Goal: Transaction & Acquisition: Purchase product/service

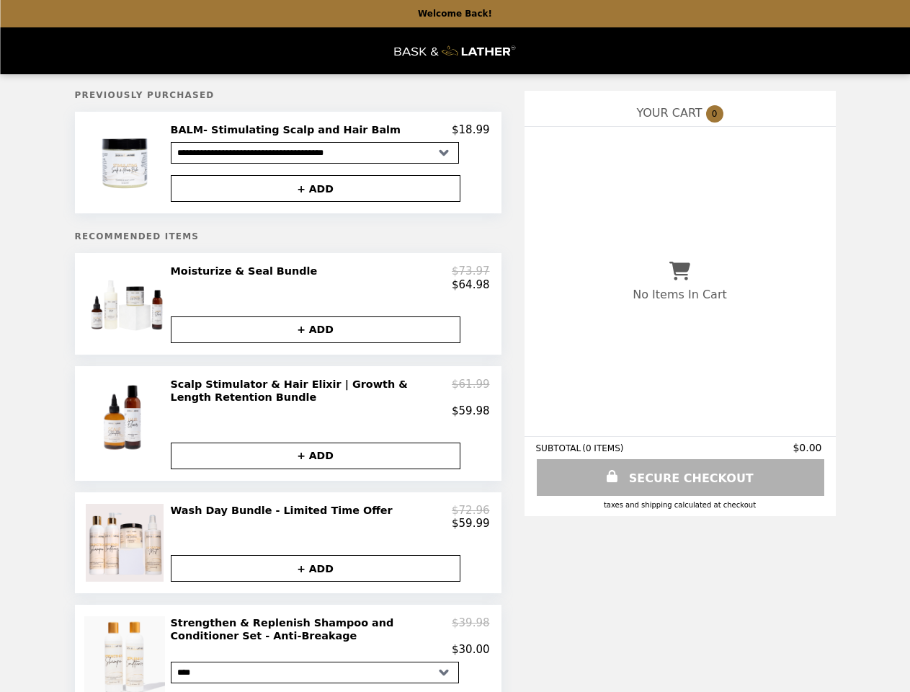
click at [127, 164] on img at bounding box center [126, 162] width 82 height 79
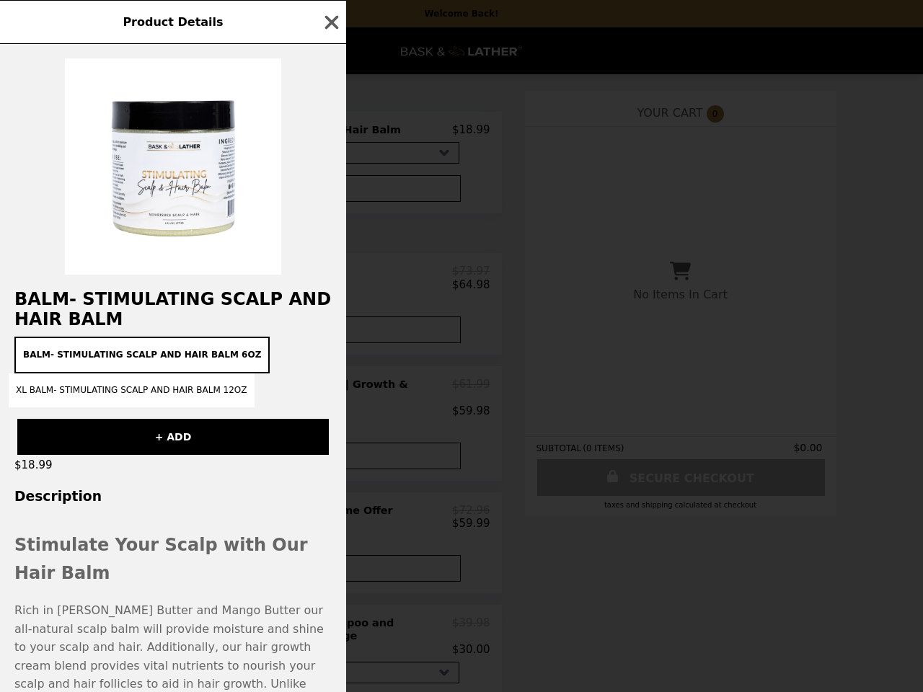
click at [316, 337] on div "BALM- Stimulating Scalp and Hair Balm BALM- Stimulating Scalp and Hair Balm 6oz…" at bounding box center [173, 368] width 346 height 648
click at [127, 432] on button "+ ADD" at bounding box center [172, 437] width 311 height 36
click at [330, 406] on div "Product Details BALM- Stimulating Scalp and Hair Balm BALM- Stimulating Scalp a…" at bounding box center [461, 346] width 923 height 692
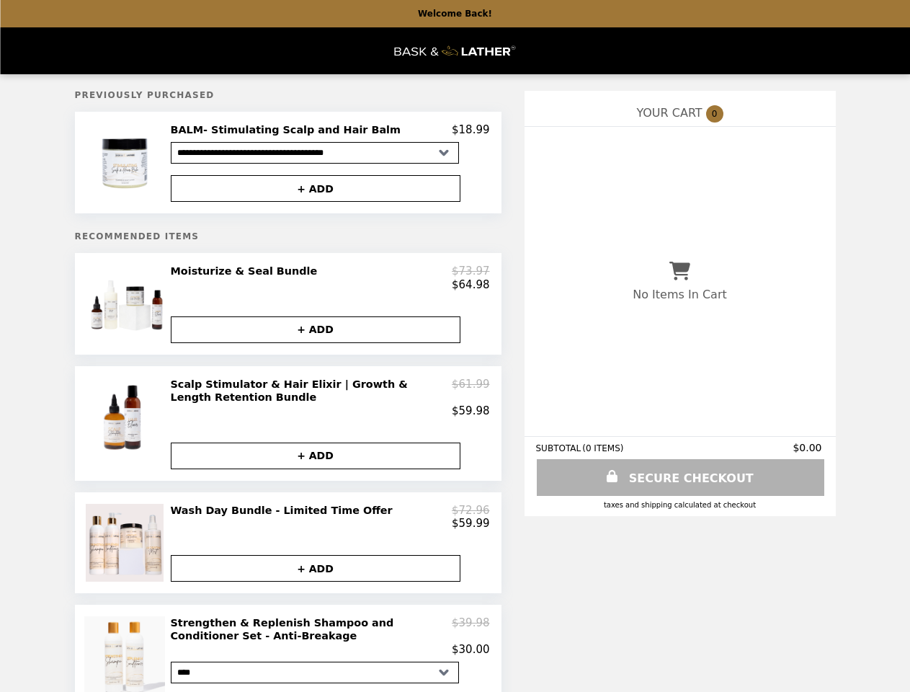
click at [316, 466] on button "+ ADD" at bounding box center [316, 456] width 290 height 27
click at [127, 556] on img at bounding box center [126, 543] width 81 height 78
